Goal: Register for event/course

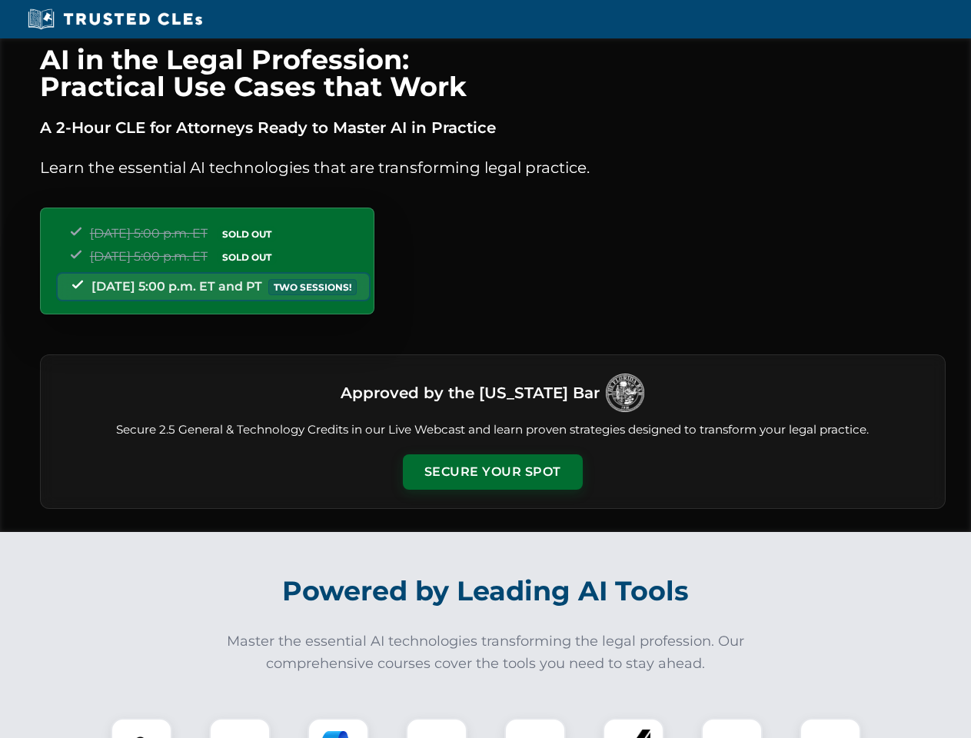
click at [492, 472] on button "Secure Your Spot" at bounding box center [493, 471] width 180 height 35
click at [141, 728] on img at bounding box center [141, 749] width 45 height 45
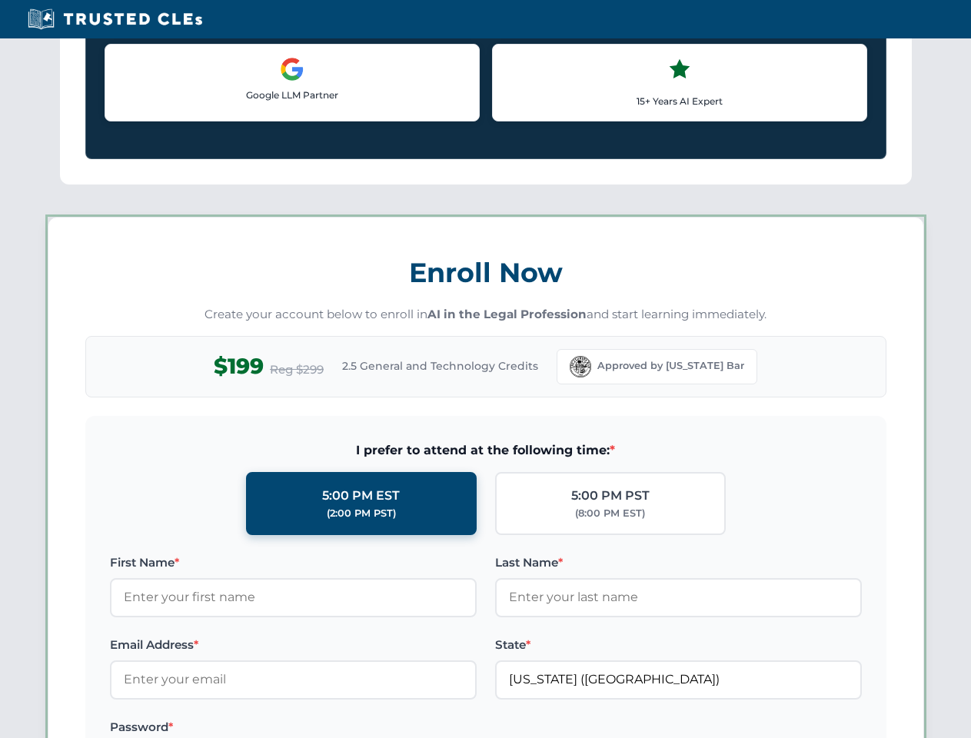
click at [338, 728] on label "Password *" at bounding box center [293, 727] width 367 height 18
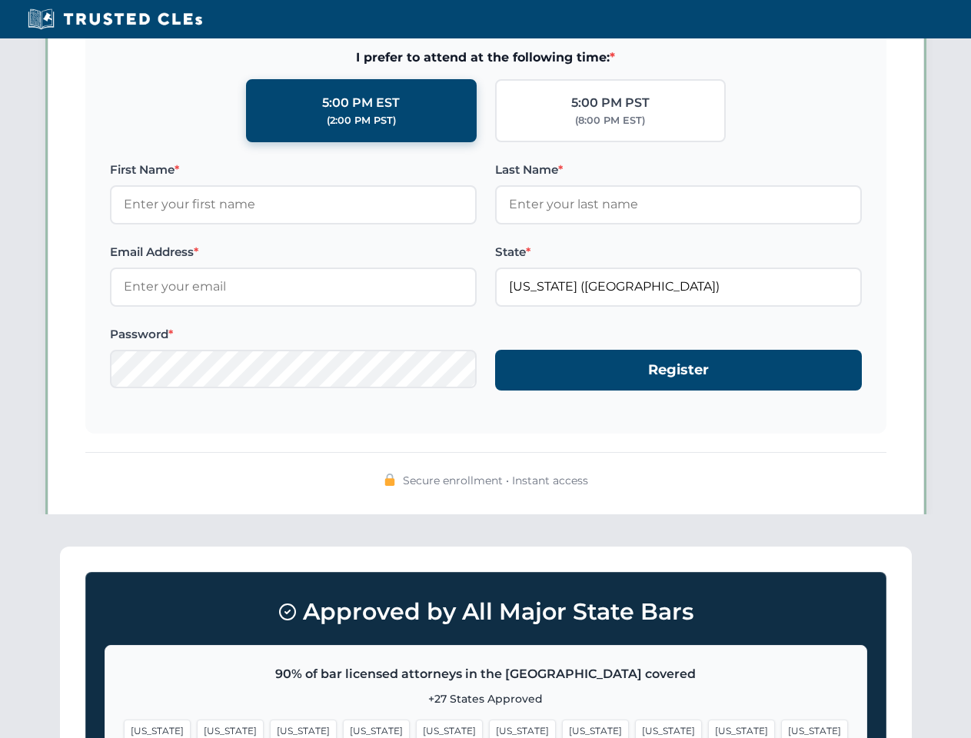
click at [708, 728] on span "[US_STATE]" at bounding box center [741, 731] width 67 height 22
